Goal: Task Accomplishment & Management: Use online tool/utility

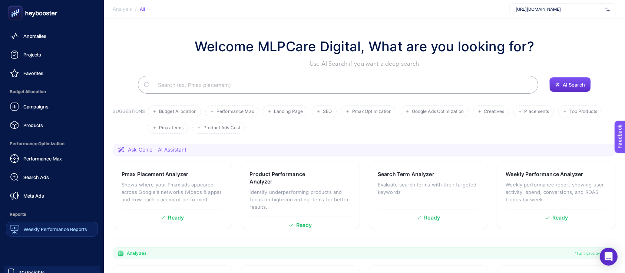
scroll to position [49, 0]
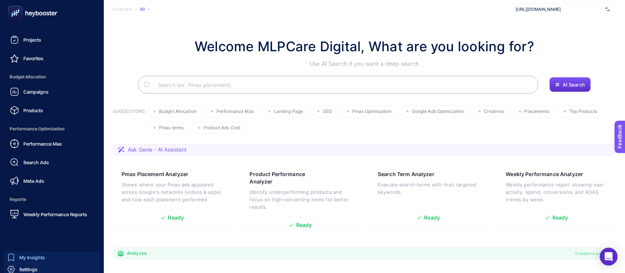
click at [39, 257] on span "My Insights" at bounding box center [32, 257] width 26 height 6
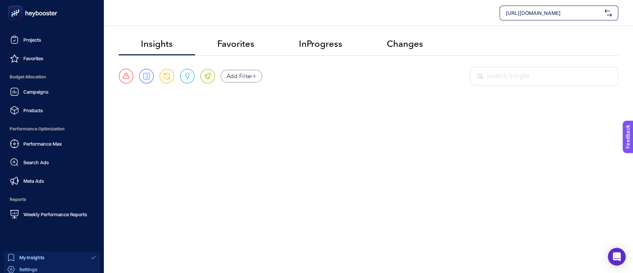
click at [32, 265] on div "Settings" at bounding box center [22, 268] width 30 height 7
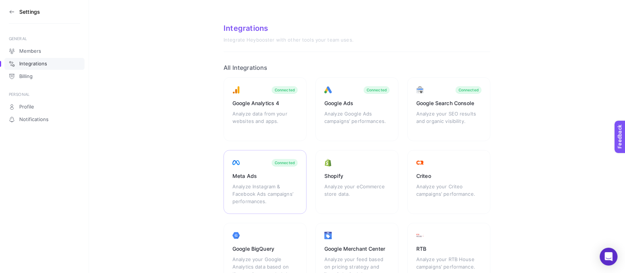
click at [268, 183] on div "Analyze Instagram & Facebook Ads campaigns’ performances." at bounding box center [265, 194] width 65 height 22
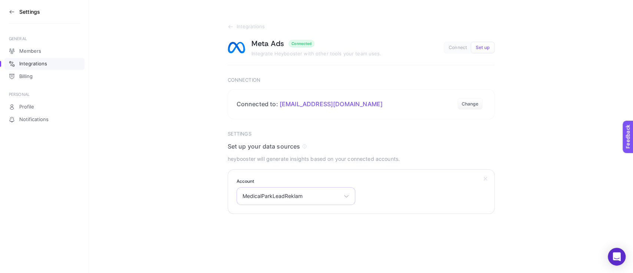
click at [324, 191] on div "MedicalParkLeadReklam MedicalParkGaziosmanpaşa MP [GEOGRAPHIC_DATA] MedicalPark…" at bounding box center [296, 196] width 119 height 18
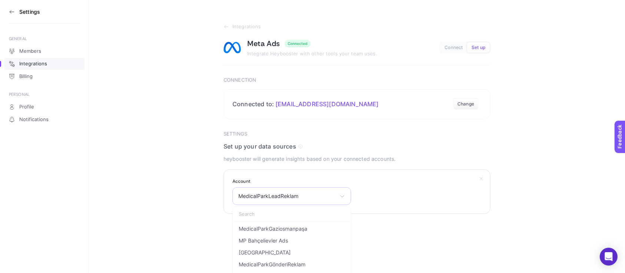
click at [323, 191] on div "MedicalParkLeadReklam MedicalParkGaziosmanpaşa MP [GEOGRAPHIC_DATA] MedicalPark…" at bounding box center [292, 196] width 119 height 18
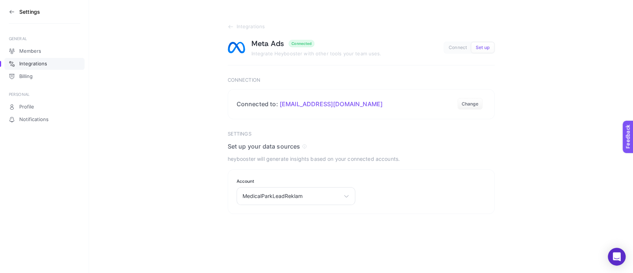
click at [24, 11] on h3 "Settings" at bounding box center [29, 12] width 21 height 6
click at [9, 11] on icon at bounding box center [12, 12] width 6 height 6
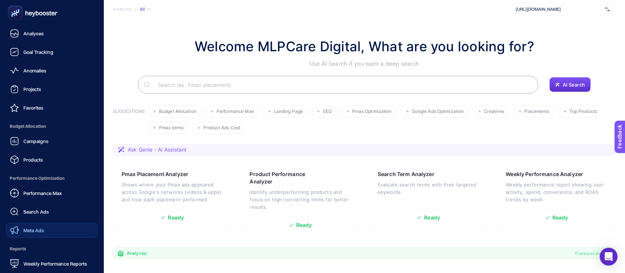
click at [44, 231] on span "Meta Ads" at bounding box center [33, 230] width 21 height 6
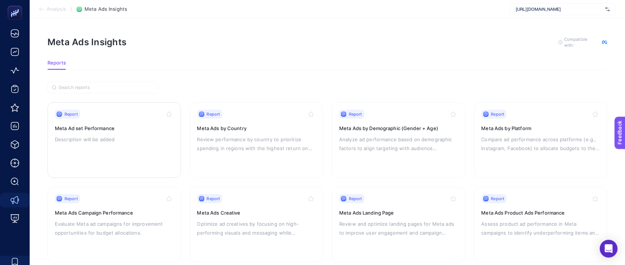
click at [121, 128] on h3 "Meta Ad set Performance" at bounding box center [114, 128] width 119 height 7
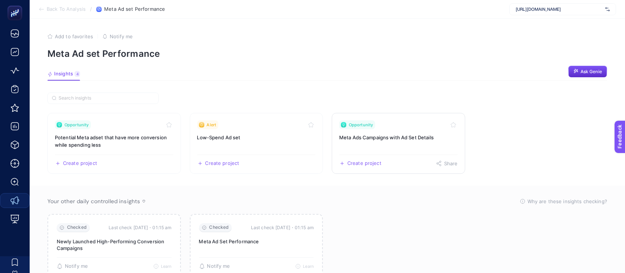
click at [397, 141] on link "Opportunity Meta Ads Campaigns with Ad Set Details Create project Share" at bounding box center [399, 143] width 134 height 61
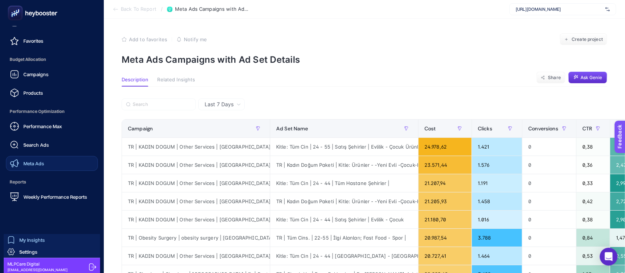
scroll to position [69, 0]
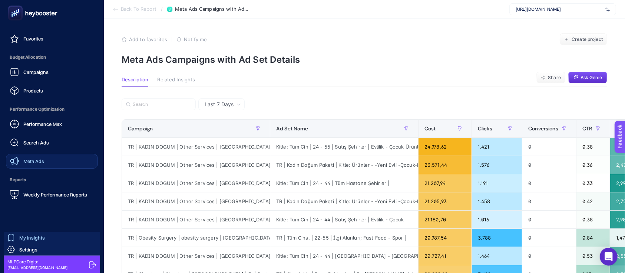
click at [41, 239] on span "My Insights" at bounding box center [32, 237] width 26 height 6
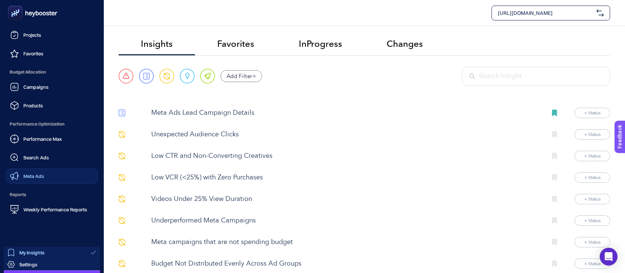
scroll to position [69, 0]
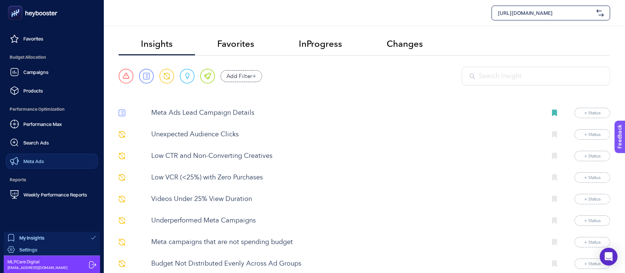
click at [36, 250] on span "Settings" at bounding box center [28, 249] width 18 height 6
